Goal: Task Accomplishment & Management: Manage account settings

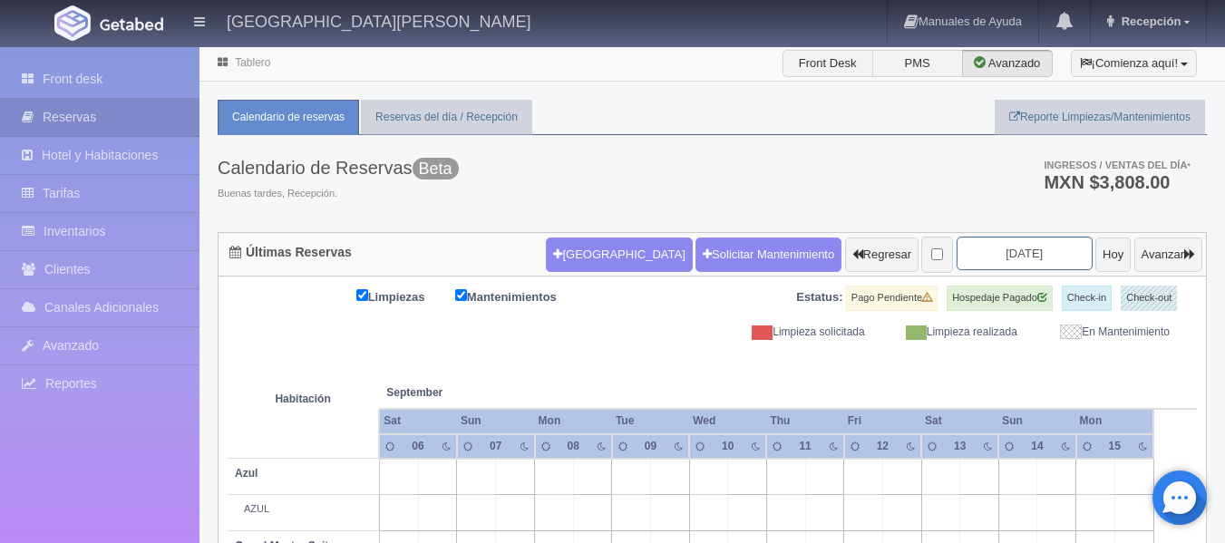
click at [1008, 258] on input "[DATE]" at bounding box center [1025, 254] width 136 height 34
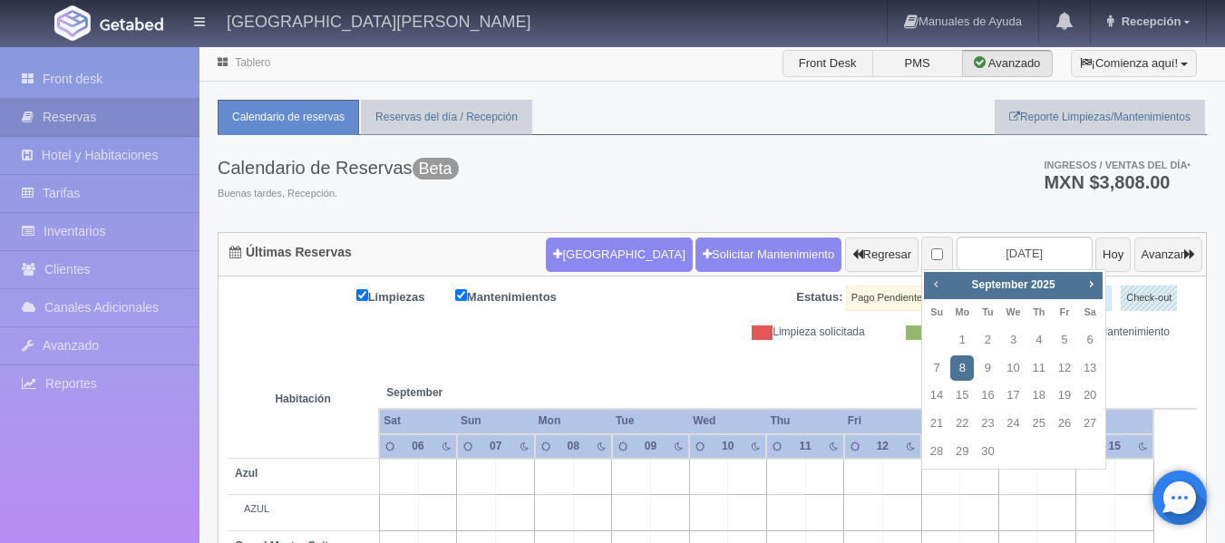
click at [939, 285] on span "Prev" at bounding box center [935, 284] width 15 height 15
click at [1093, 283] on span "Next" at bounding box center [1091, 284] width 15 height 15
click at [935, 288] on span "Prev" at bounding box center [935, 284] width 15 height 15
click at [1091, 281] on span "Next" at bounding box center [1091, 284] width 15 height 15
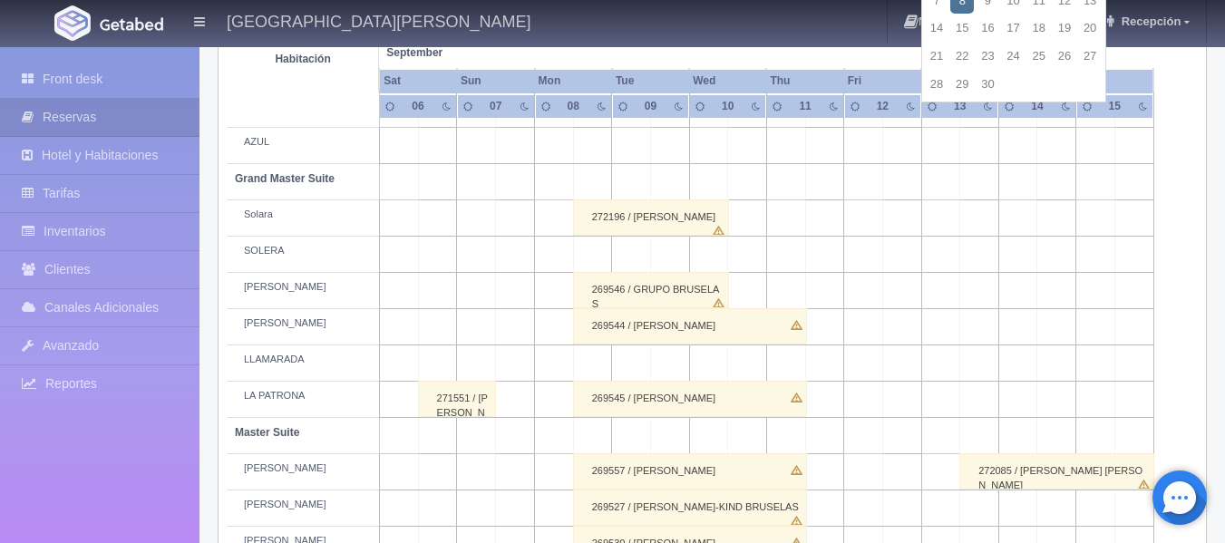
scroll to position [181, 0]
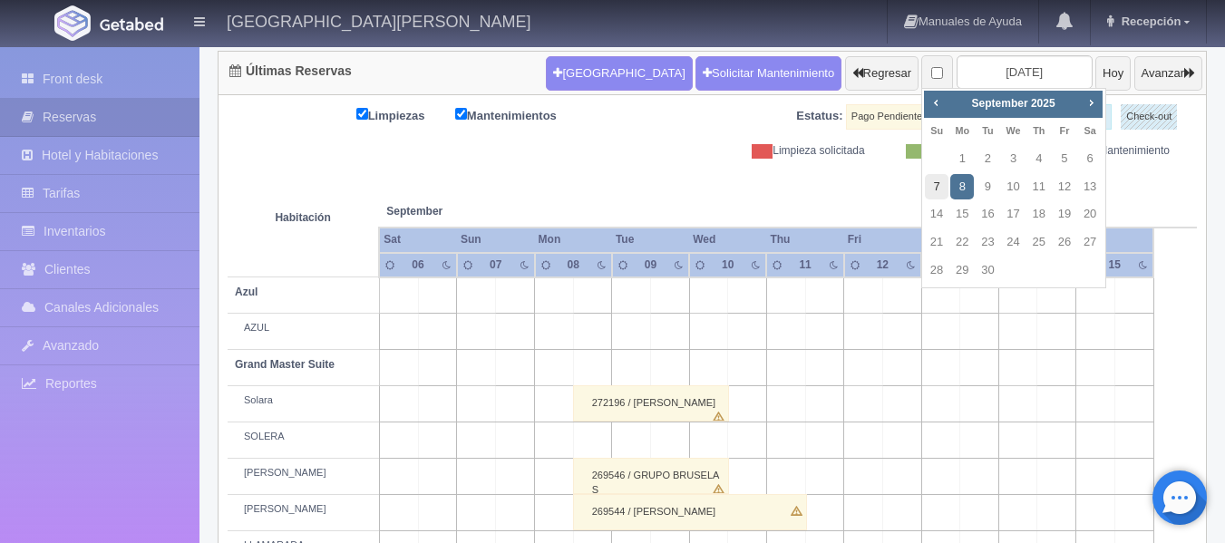
click at [933, 188] on link "7" at bounding box center [937, 187] width 24 height 26
type input "[DATE]"
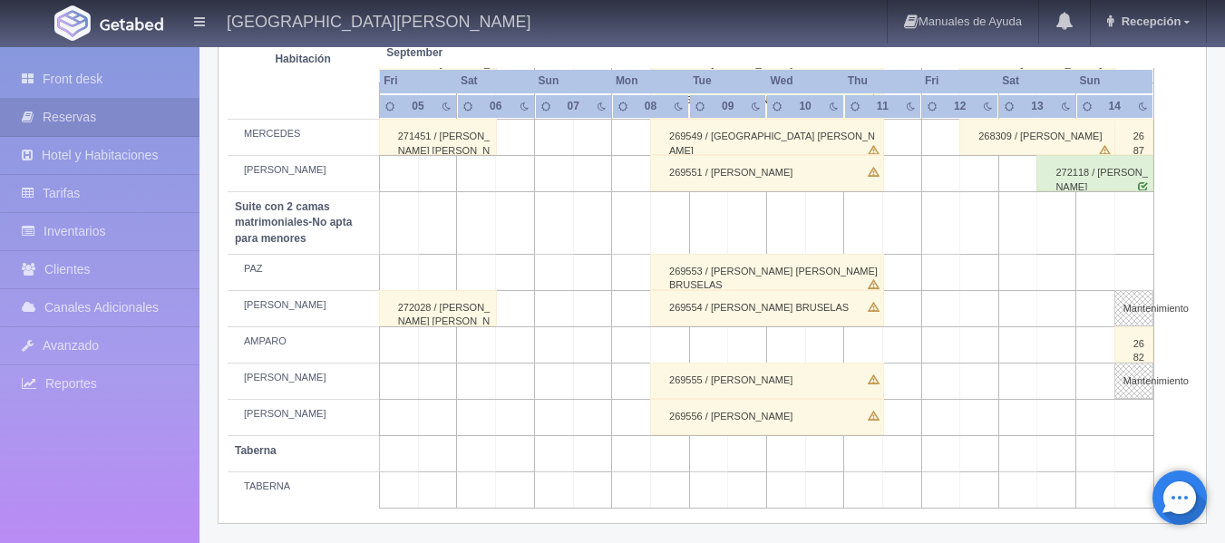
scroll to position [1565, 0]
